Goal: Navigation & Orientation: Find specific page/section

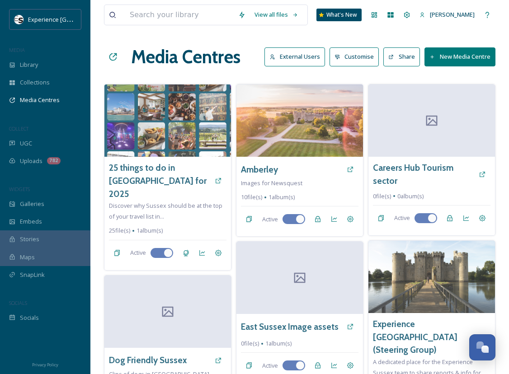
scroll to position [688, 0]
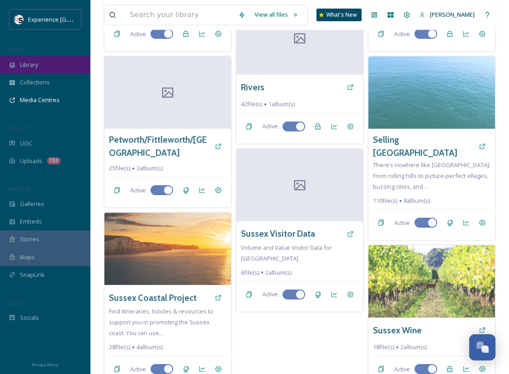
click at [33, 67] on span "Library" at bounding box center [29, 65] width 18 height 9
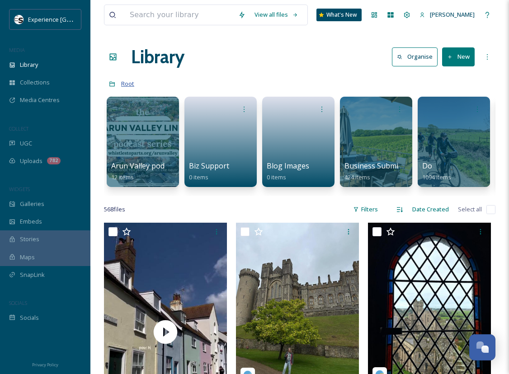
click at [131, 82] on span "Root" at bounding box center [127, 84] width 13 height 8
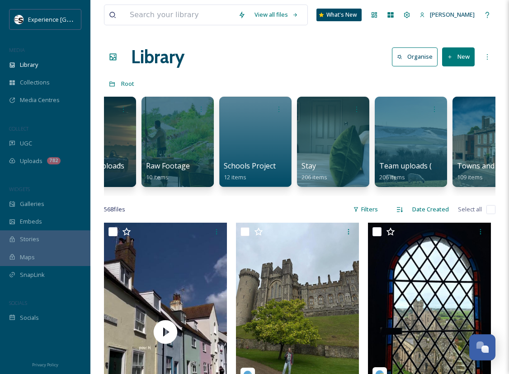
scroll to position [0, 1010]
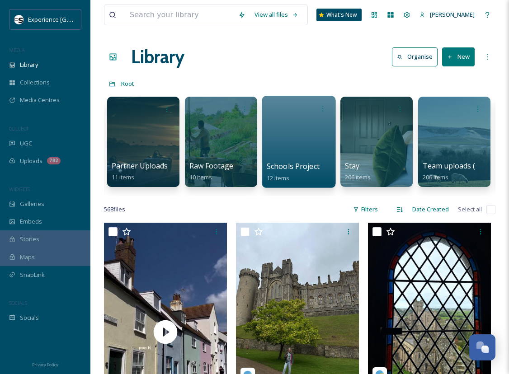
click at [300, 140] on div at bounding box center [299, 142] width 74 height 92
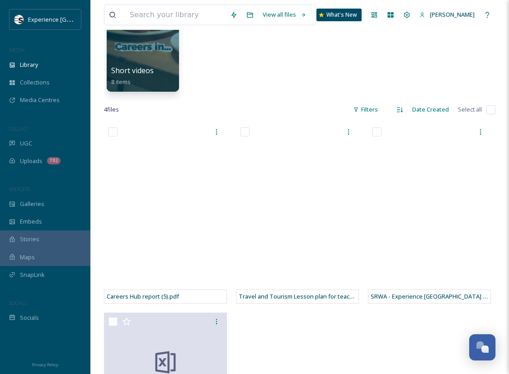
scroll to position [45, 0]
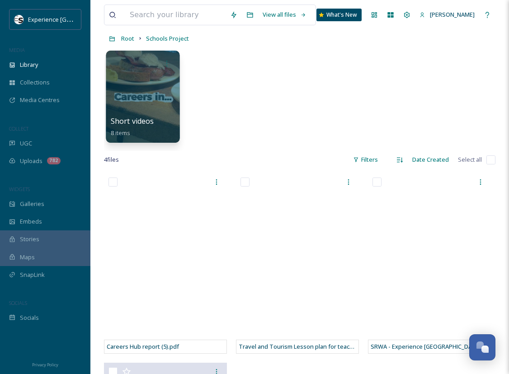
click at [136, 74] on div at bounding box center [143, 97] width 74 height 92
